Goal: Answer question/provide support

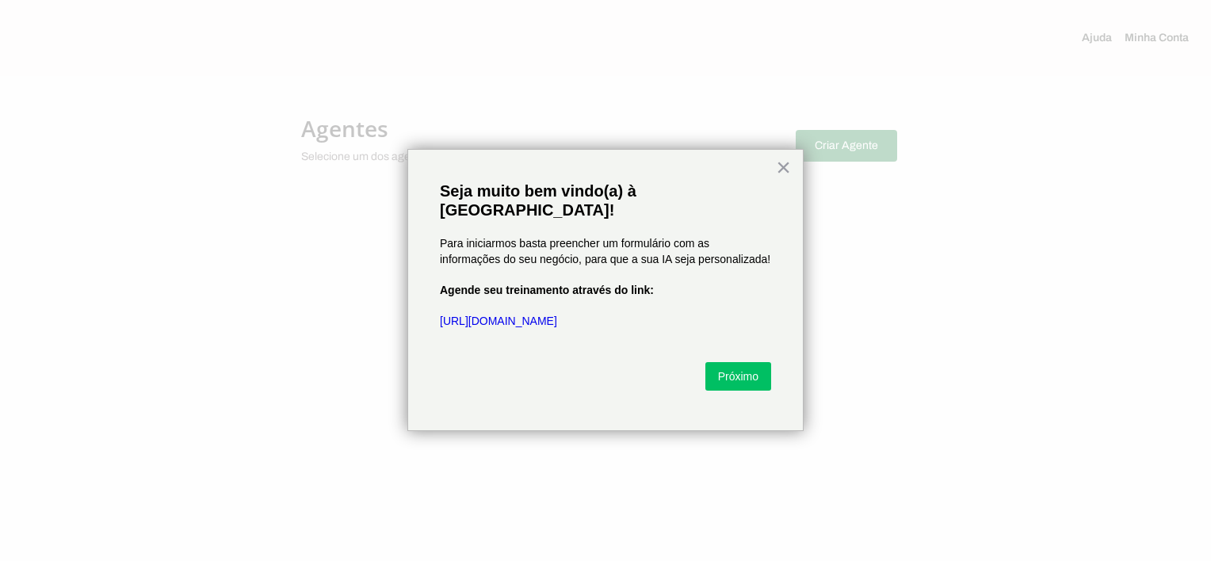
click at [784, 166] on button "×" at bounding box center [783, 166] width 15 height 25
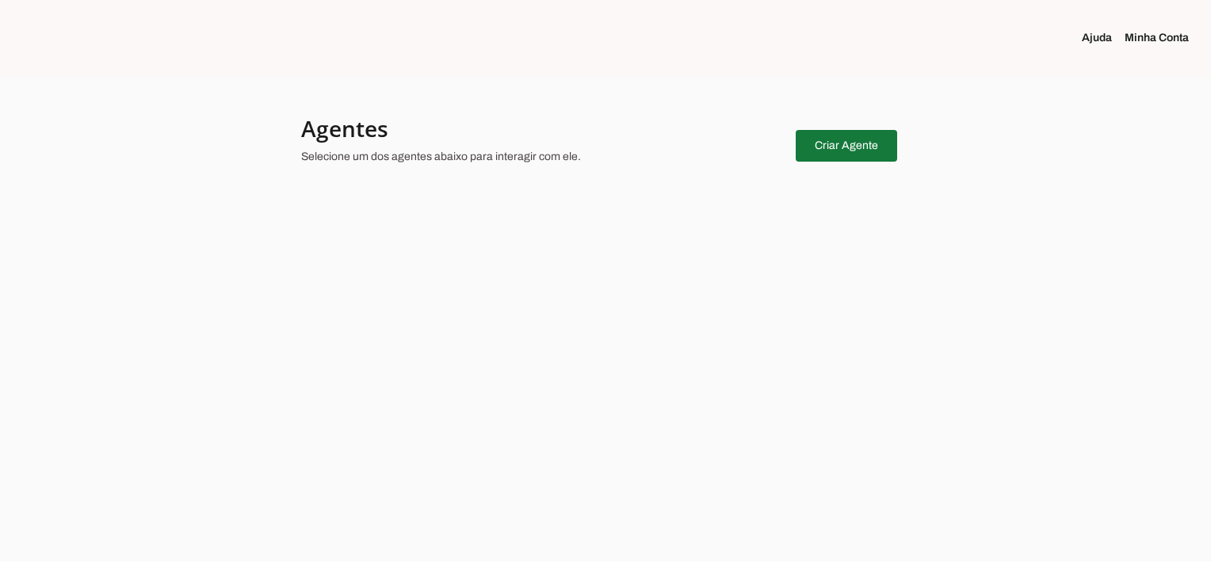
click at [846, 148] on span at bounding box center [845, 146] width 101 height 38
